Goal: Find specific page/section: Find specific page/section

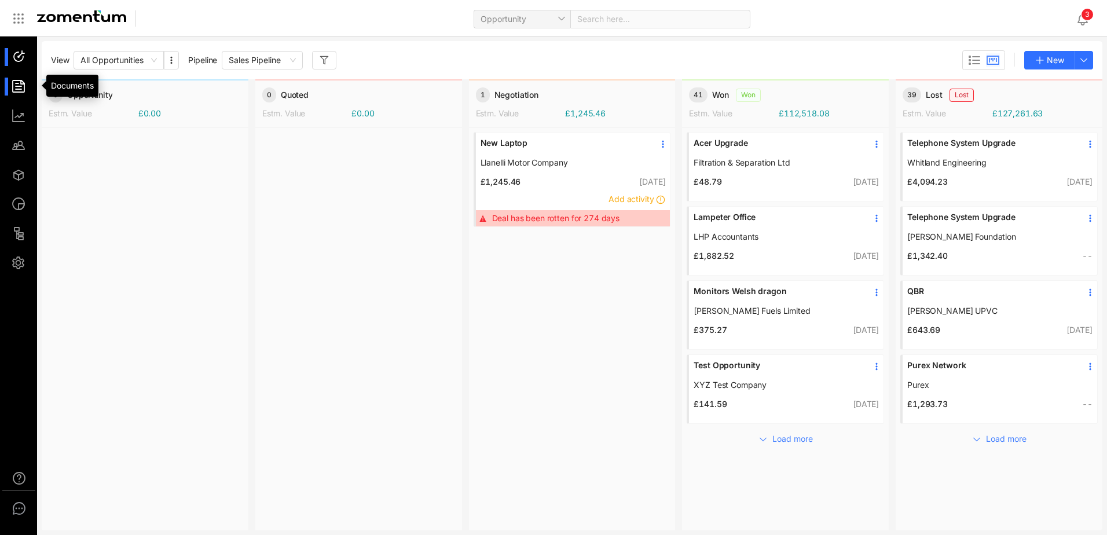
click at [14, 91] on div at bounding box center [24, 87] width 25 height 18
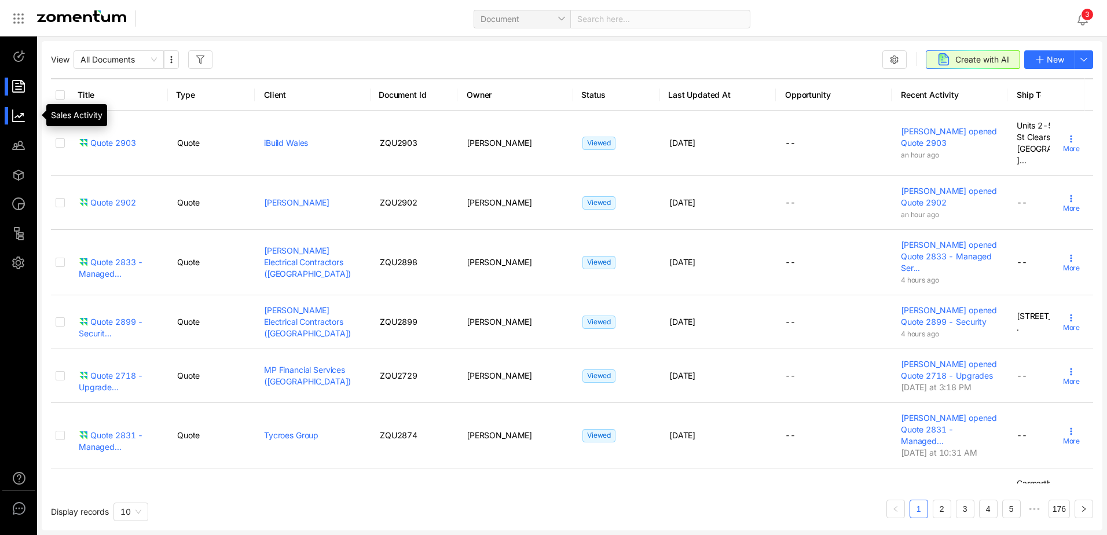
click at [20, 120] on div at bounding box center [24, 116] width 25 height 18
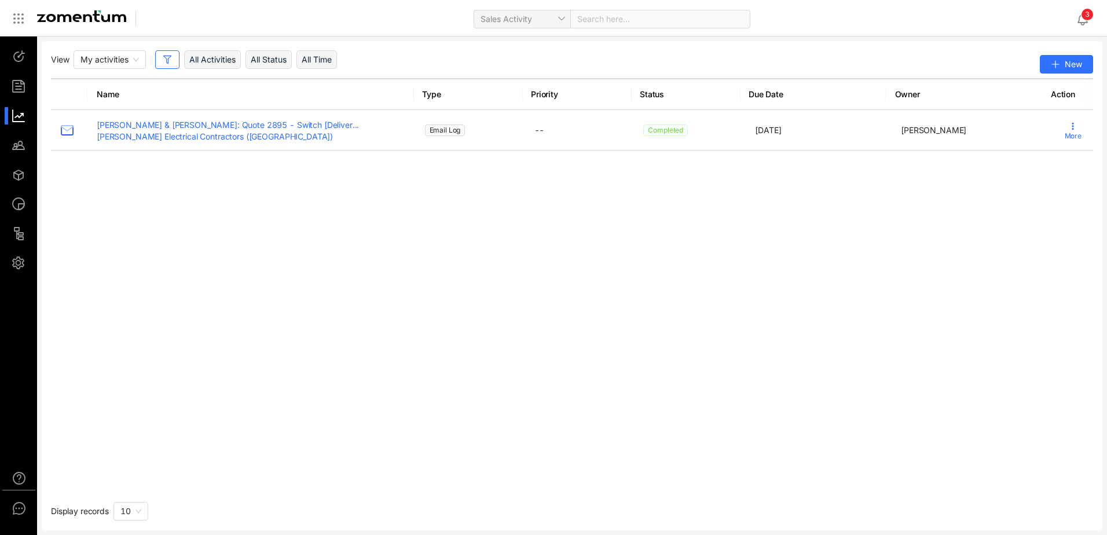
click at [18, 86] on div at bounding box center [24, 87] width 25 height 18
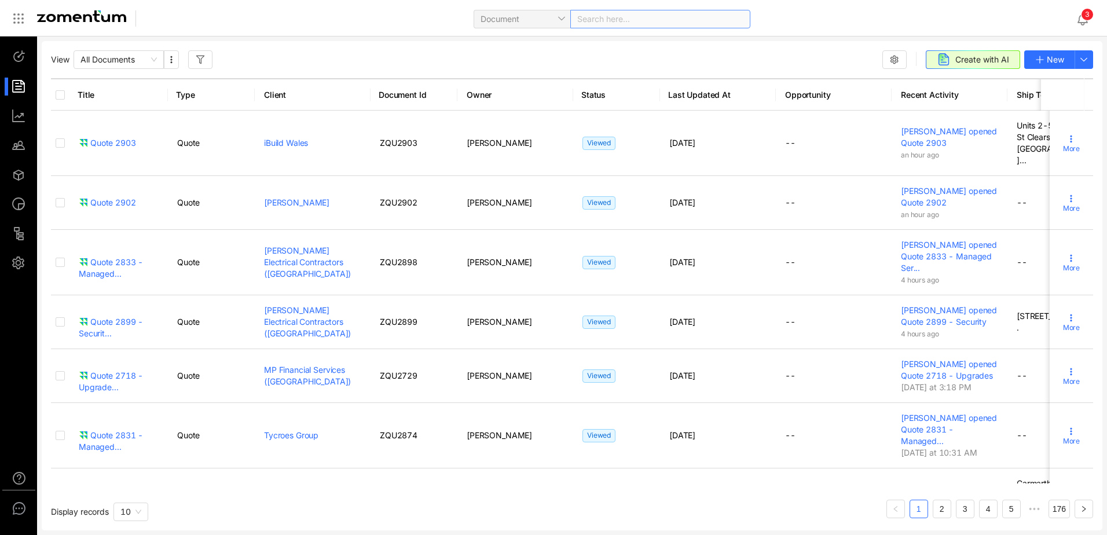
click at [614, 24] on div "Search here..." at bounding box center [660, 19] width 180 height 19
type input "******"
click at [19, 16] on icon at bounding box center [19, 19] width 14 height 14
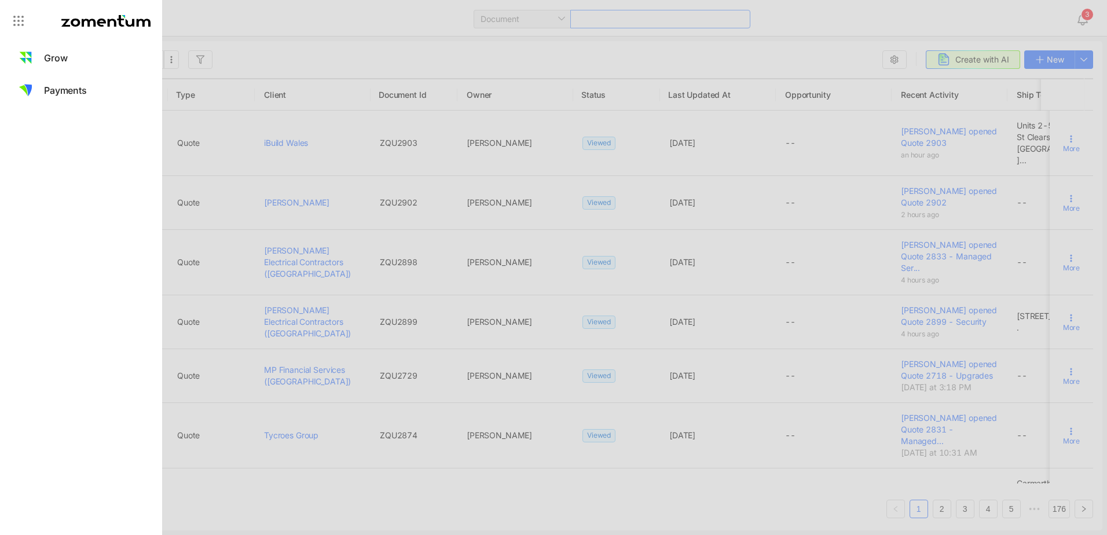
click at [19, 16] on icon at bounding box center [18, 16] width 1 height 1
